Goal: Task Accomplishment & Management: Manage account settings

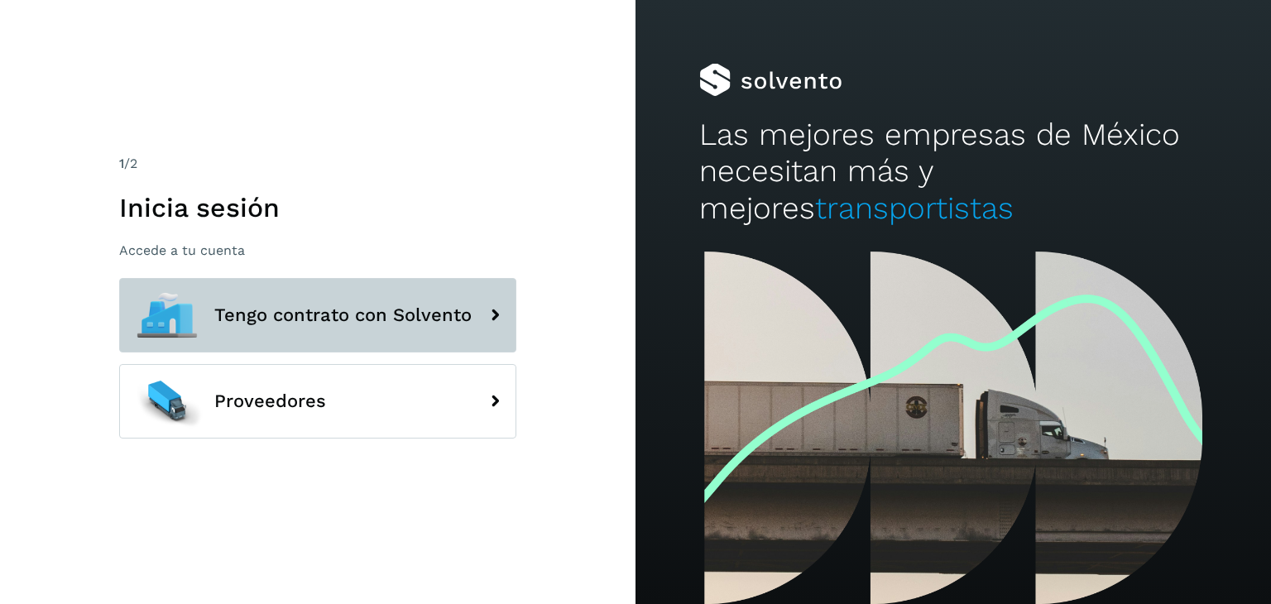
click at [391, 309] on span "Tengo contrato con Solvento" at bounding box center [342, 315] width 257 height 20
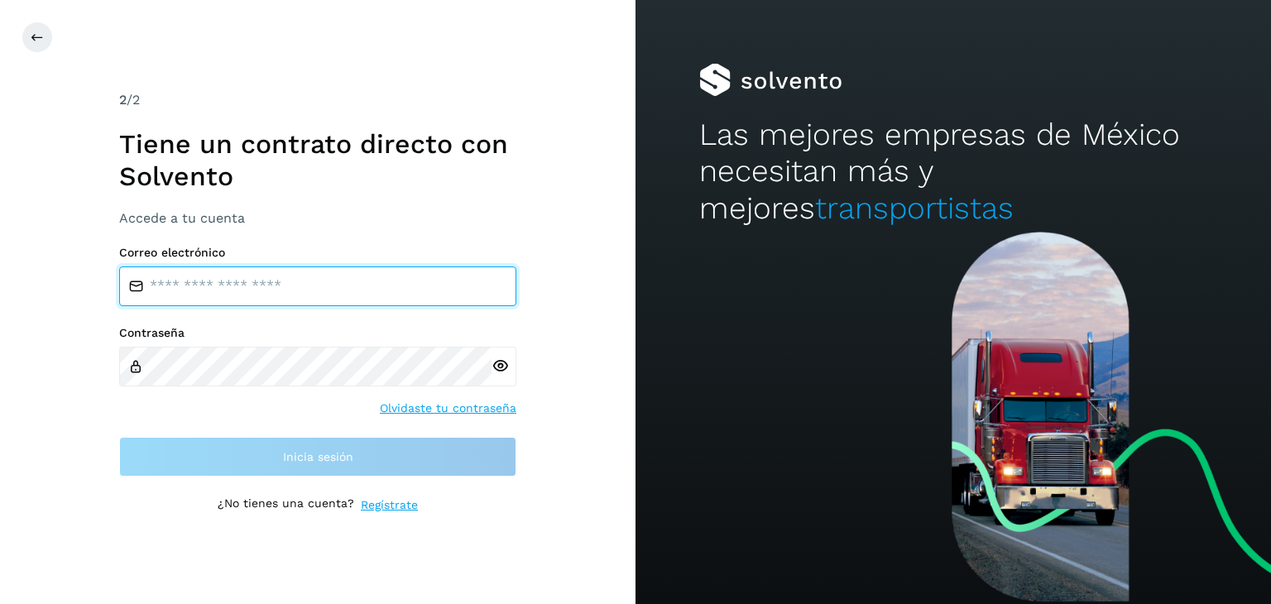
click at [355, 291] on input "email" at bounding box center [317, 286] width 397 height 40
type input "**********"
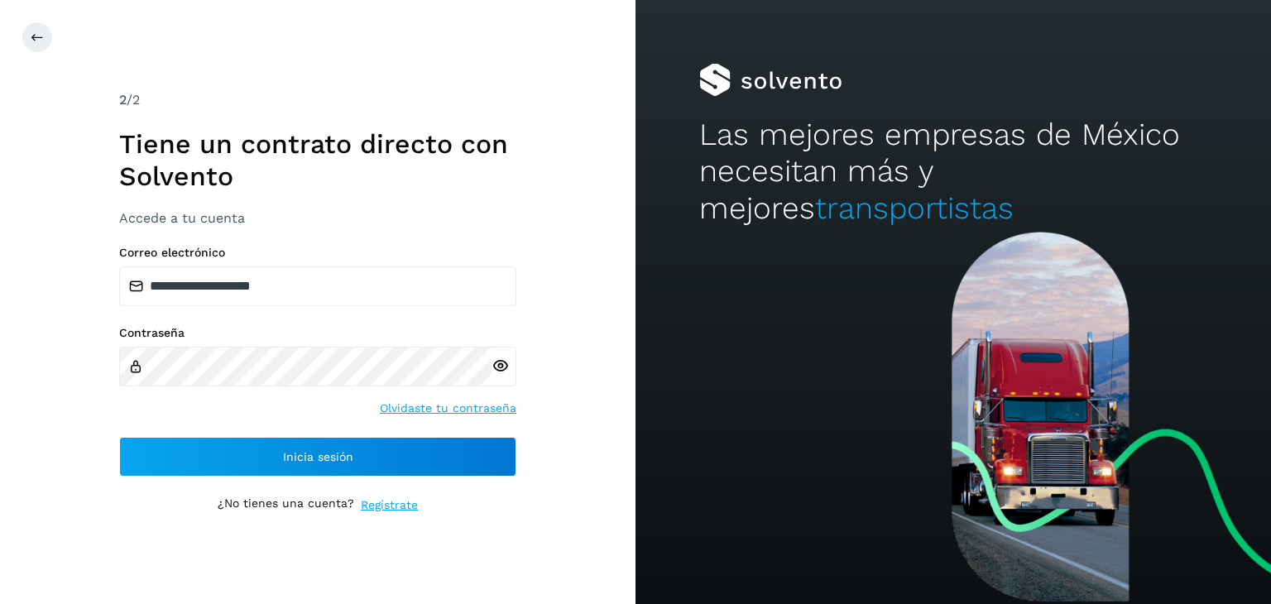
click at [501, 367] on icon at bounding box center [500, 365] width 17 height 17
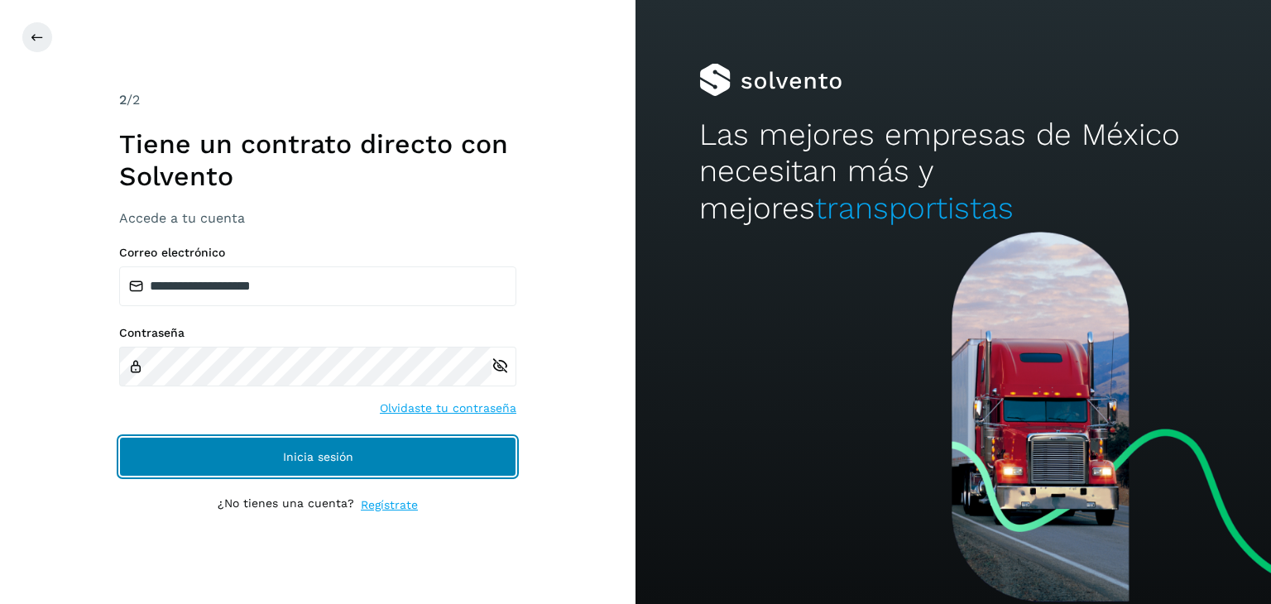
click at [340, 458] on span "Inicia sesión" at bounding box center [318, 457] width 70 height 12
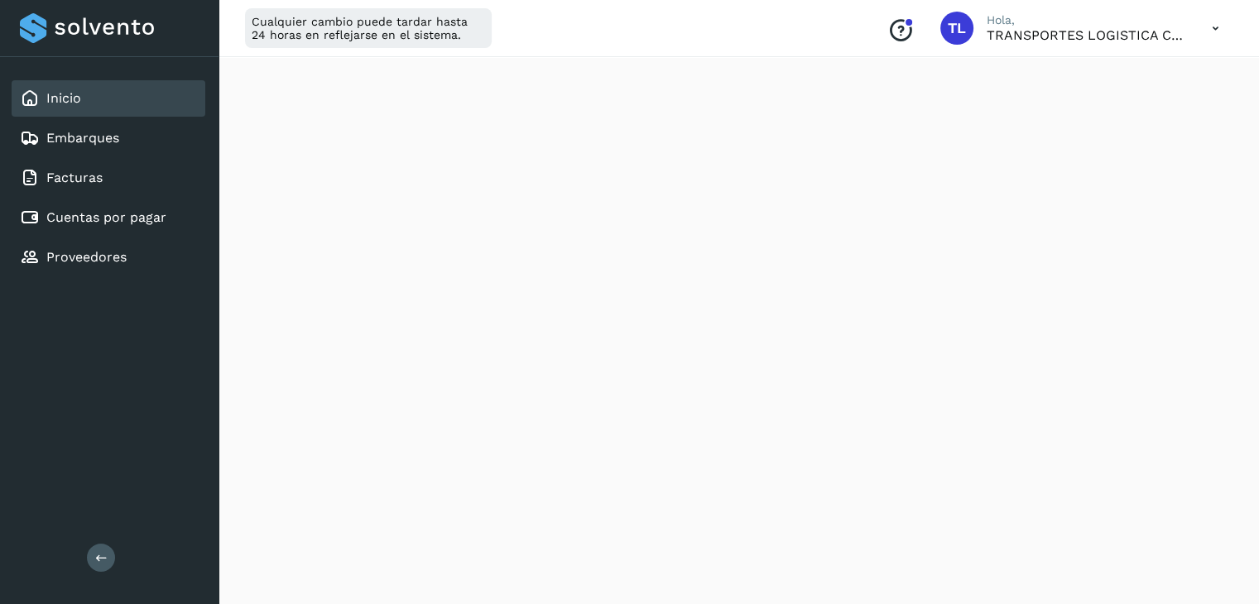
scroll to position [463, 0]
click at [1216, 30] on icon at bounding box center [1215, 29] width 34 height 34
click at [1079, 112] on div "Cerrar sesión" at bounding box center [1132, 106] width 197 height 31
